Goal: Task Accomplishment & Management: Complete application form

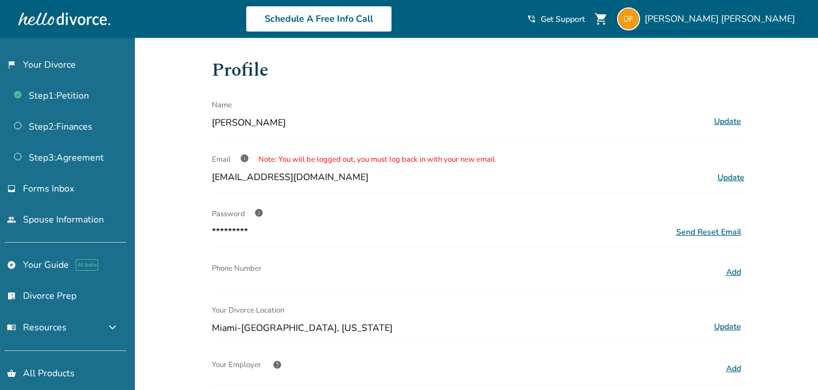
click at [739, 24] on span "[PERSON_NAME]" at bounding box center [722, 19] width 155 height 13
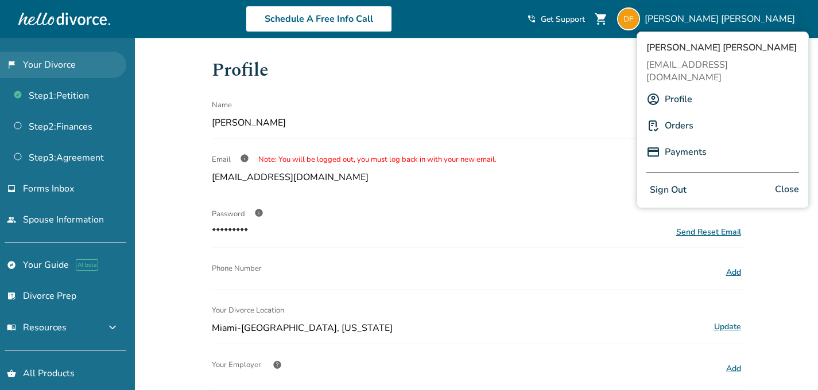
click at [57, 65] on link "flag_2 Your Divorce" at bounding box center [63, 65] width 126 height 26
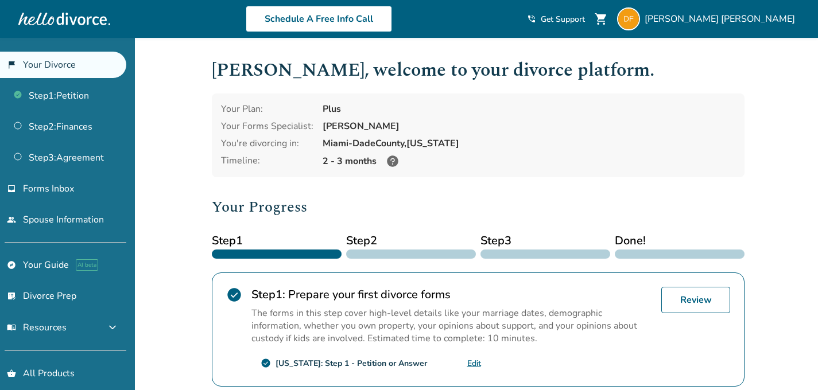
click at [42, 15] on div at bounding box center [64, 18] width 92 height 23
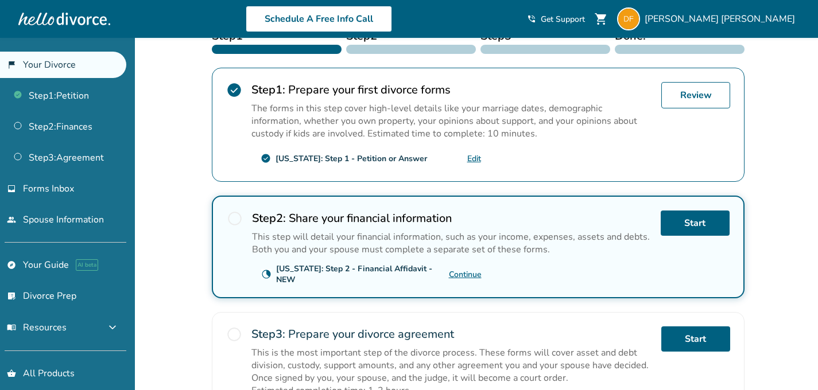
scroll to position [207, 0]
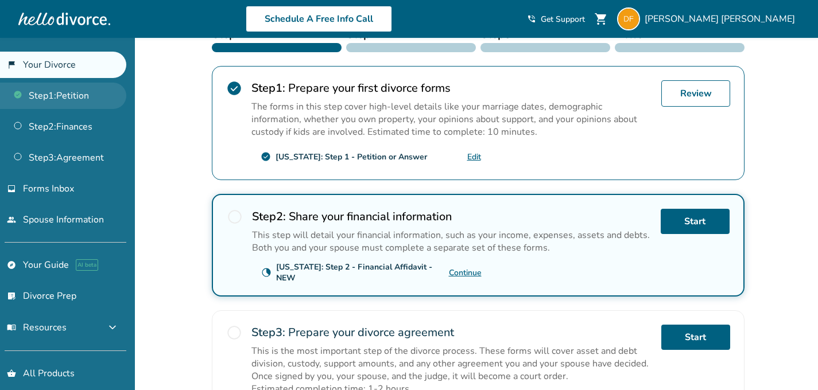
click at [78, 99] on link "Step 1 : Petition" at bounding box center [63, 96] width 126 height 26
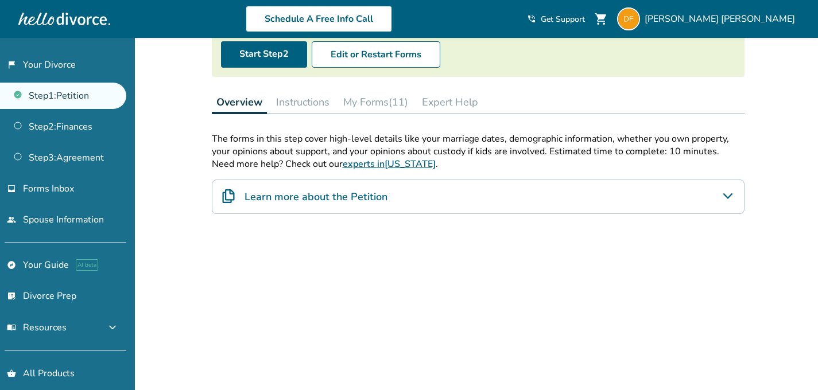
scroll to position [133, 0]
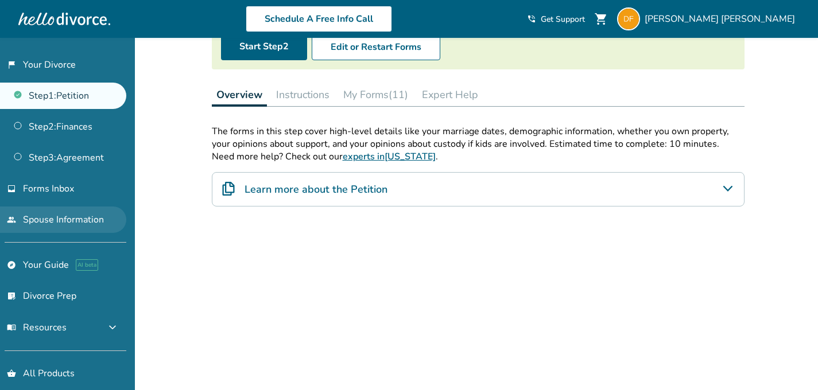
click at [99, 220] on link "people Spouse Information" at bounding box center [63, 220] width 126 height 26
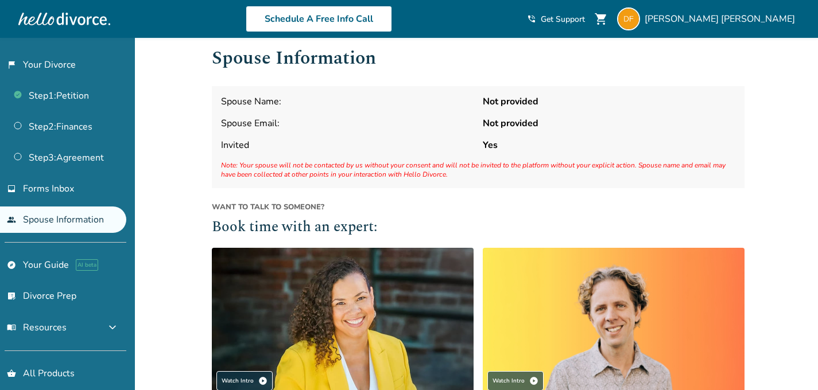
scroll to position [13, 0]
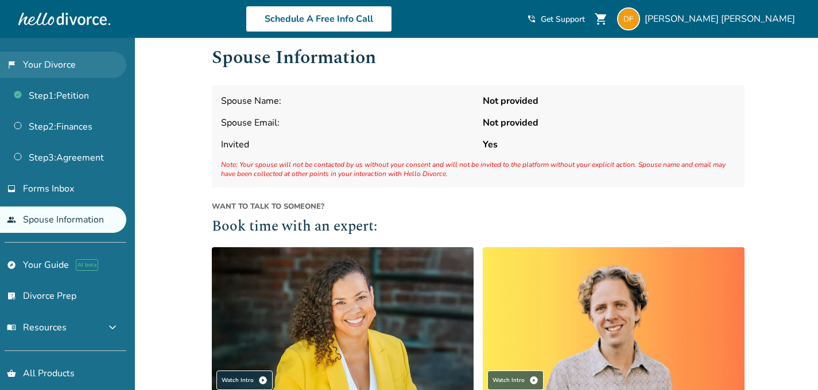
click at [55, 65] on link "flag_2 Your Divorce" at bounding box center [63, 65] width 126 height 26
